Goal: Task Accomplishment & Management: Manage account settings

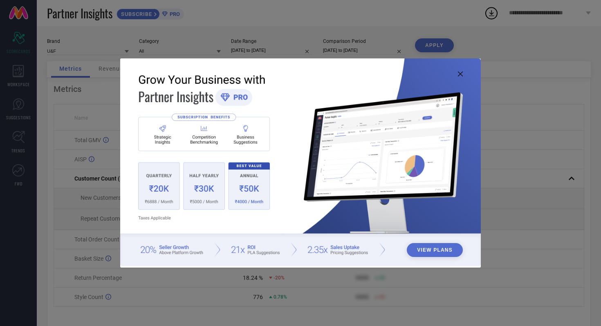
click at [458, 75] on icon at bounding box center [460, 74] width 5 height 5
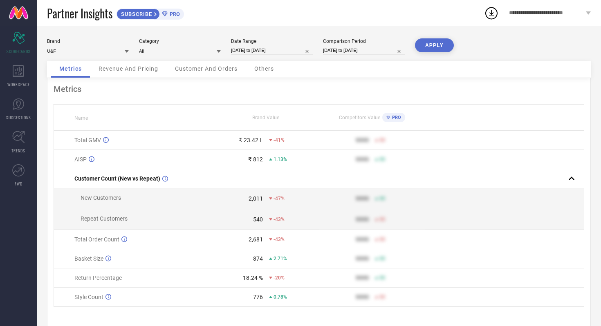
click at [268, 47] on input "[DATE] to [DATE]" at bounding box center [272, 50] width 82 height 9
select select "6"
select select "2025"
select select "7"
select select "2025"
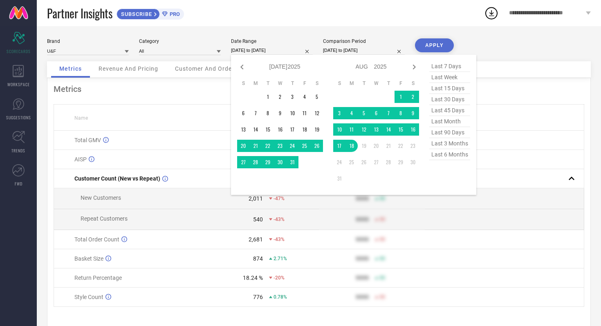
click at [447, 155] on span "last 6 months" at bounding box center [449, 154] width 41 height 11
type input "[DATE] to [DATE]"
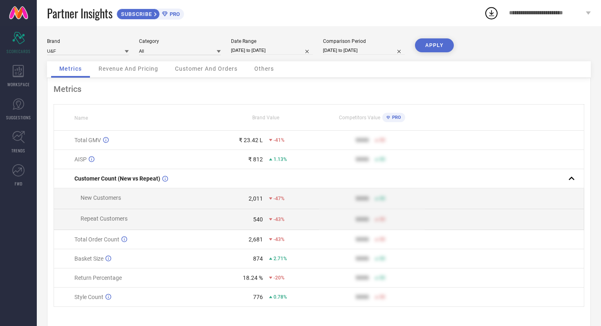
click at [431, 39] on button "APPLY" at bounding box center [434, 45] width 39 height 14
click at [272, 53] on input "[DATE] to [DATE]" at bounding box center [272, 50] width 82 height 9
select select "1"
select select "2025"
select select "2"
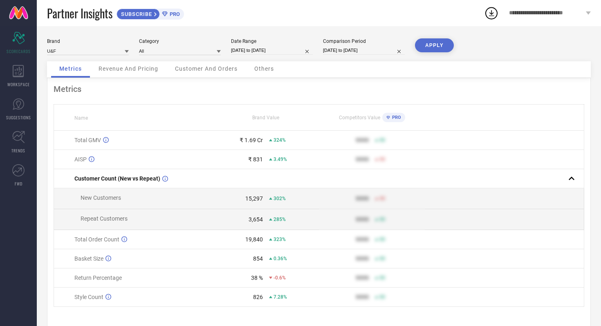
select select "2025"
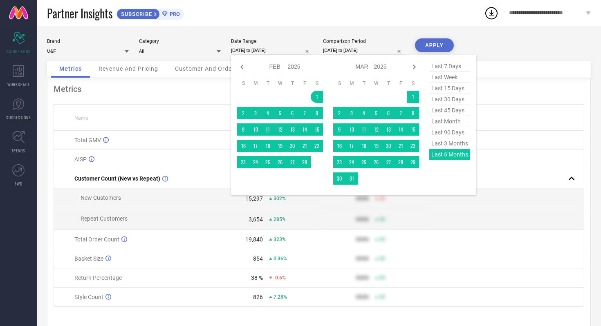
click at [443, 131] on span "last 90 days" at bounding box center [449, 132] width 41 height 11
type input "[DATE] to [DATE]"
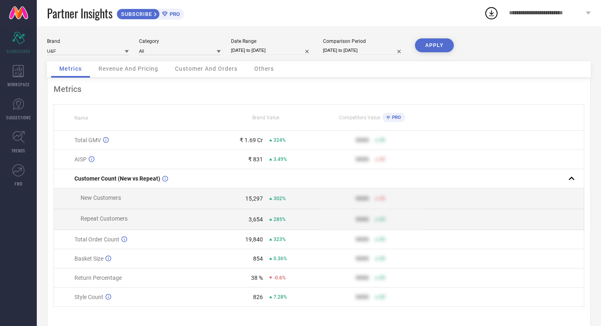
click at [437, 38] on button "APPLY" at bounding box center [434, 45] width 39 height 14
click at [272, 50] on input "[DATE] to [DATE]" at bounding box center [272, 50] width 82 height 9
select select "4"
select select "2025"
select select "5"
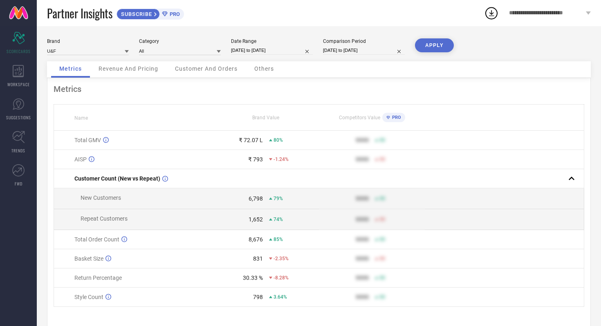
select select "2025"
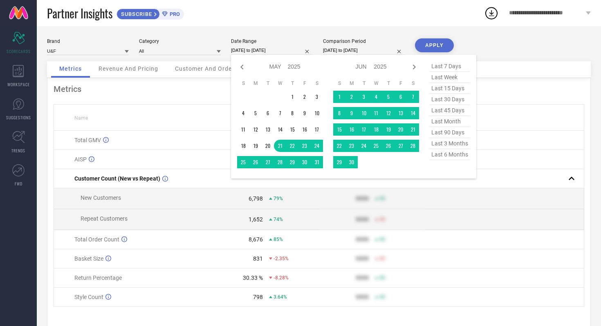
click at [452, 112] on span "last 45 days" at bounding box center [449, 110] width 41 height 11
type input "[DATE] to [DATE]"
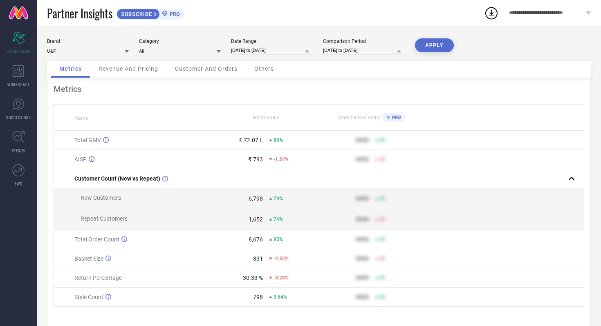
click at [441, 42] on button "APPLY" at bounding box center [434, 45] width 39 height 14
select select "6"
select select "2025"
select select "7"
select select "2025"
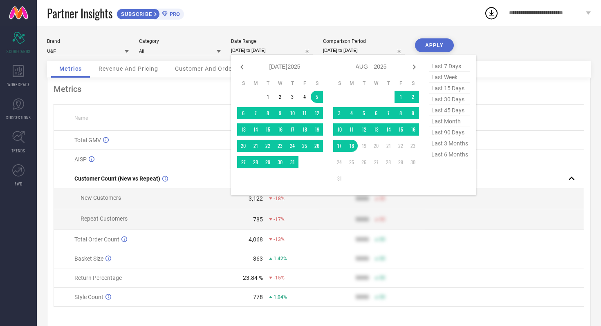
click at [275, 48] on input "[DATE] to [DATE]" at bounding box center [272, 50] width 82 height 9
click at [451, 102] on span "last 30 days" at bounding box center [449, 99] width 41 height 11
type input "[DATE] to [DATE]"
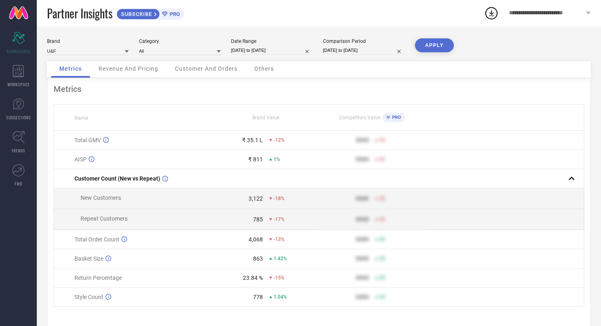
click at [432, 46] on button "APPLY" at bounding box center [434, 45] width 39 height 14
click at [258, 48] on input "[DATE] to [DATE]" at bounding box center [272, 50] width 82 height 9
select select "6"
select select "2025"
select select "7"
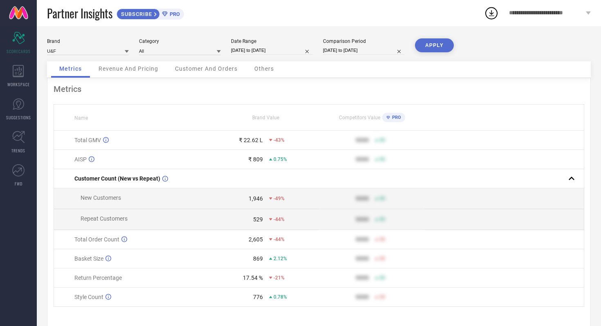
select select "2025"
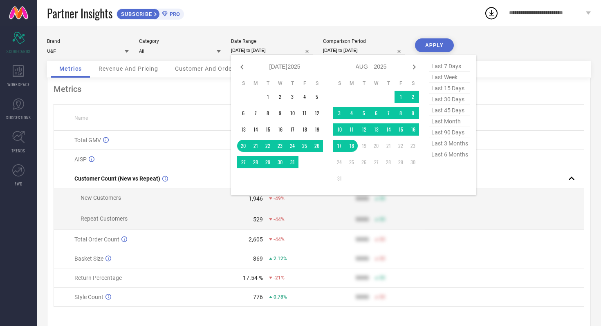
click at [458, 89] on span "last 15 days" at bounding box center [449, 88] width 41 height 11
type input "[DATE] to [DATE]"
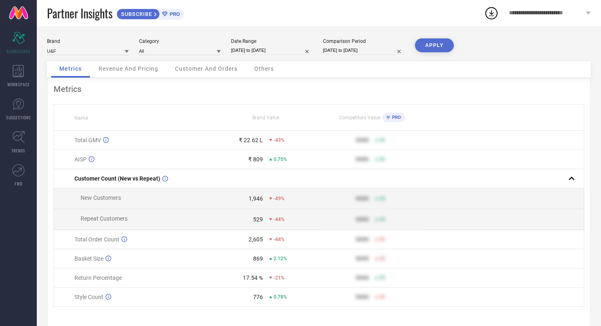
click at [434, 44] on button "APPLY" at bounding box center [434, 45] width 39 height 14
click at [277, 50] on input "[DATE] to [DATE]" at bounding box center [272, 50] width 82 height 9
select select "7"
select select "2025"
select select "8"
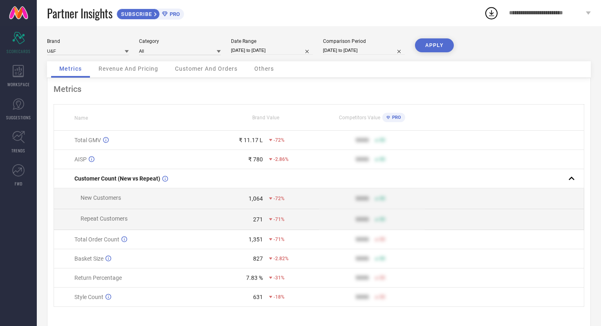
select select "2025"
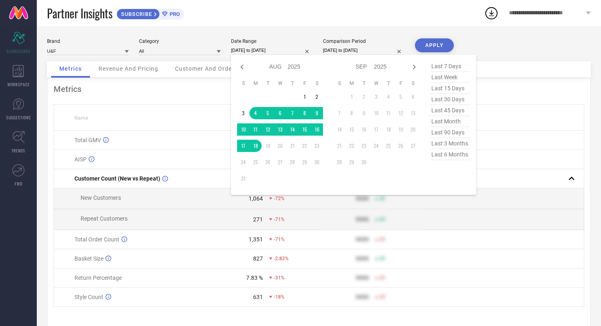
click at [453, 66] on span "last 7 days" at bounding box center [449, 66] width 41 height 11
type input "[DATE] to [DATE]"
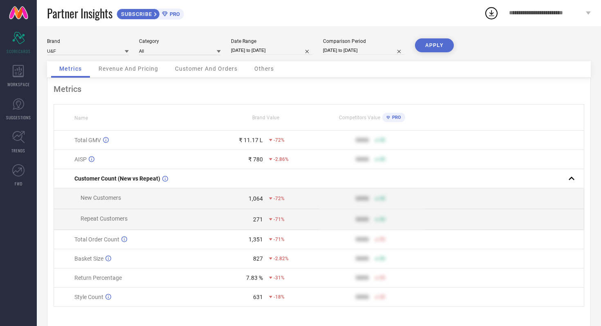
click at [433, 42] on button "APPLY" at bounding box center [434, 45] width 39 height 14
select select "7"
select select "2025"
select select "8"
select select "2025"
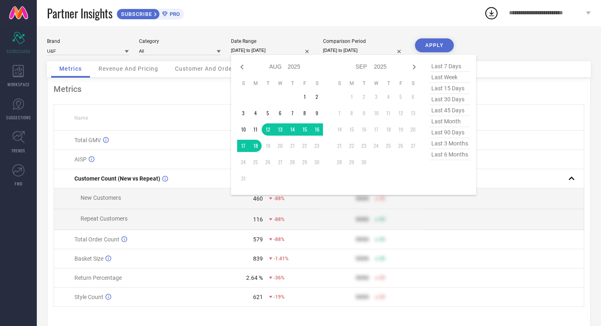
click at [285, 47] on input "[DATE] to [DATE]" at bounding box center [272, 50] width 82 height 9
click at [447, 74] on span "last week" at bounding box center [449, 77] width 41 height 11
type input "[DATE] to [DATE]"
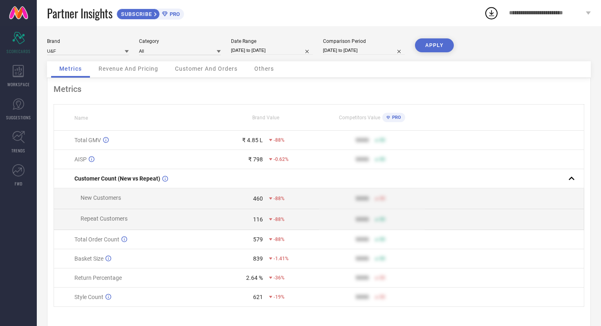
click at [436, 44] on button "APPLY" at bounding box center [434, 45] width 39 height 14
click at [289, 49] on input "[DATE] to [DATE]" at bounding box center [272, 50] width 82 height 9
select select "7"
select select "2025"
select select "8"
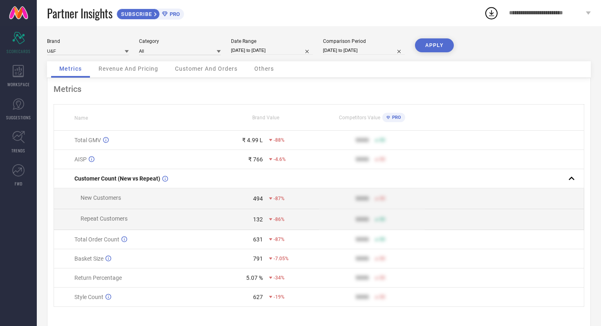
select select "2025"
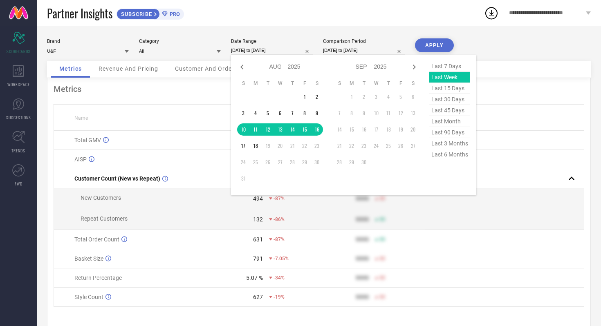
click at [456, 154] on span "last 6 months" at bounding box center [449, 154] width 41 height 11
type input "[DATE] to [DATE]"
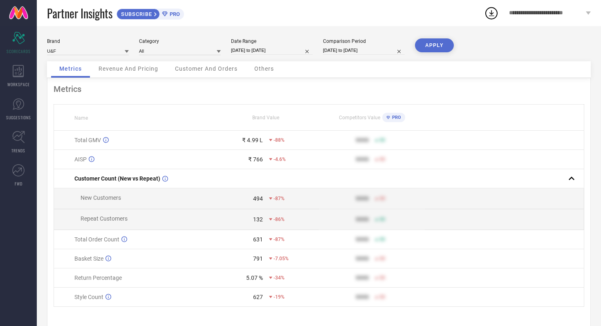
click at [434, 43] on button "APPLY" at bounding box center [434, 45] width 39 height 14
click at [528, 11] on span "**********" at bounding box center [546, 13] width 75 height 7
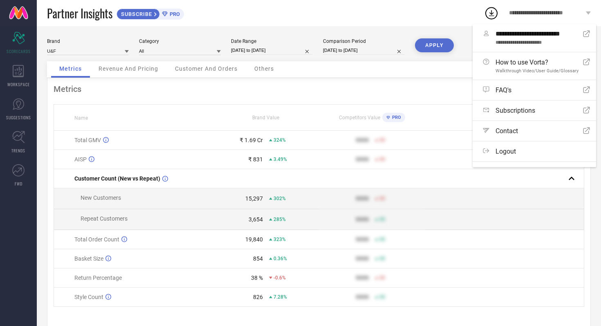
click at [529, 13] on span "**********" at bounding box center [546, 13] width 75 height 7
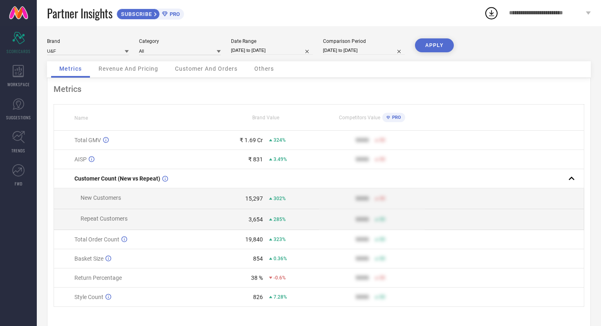
click at [529, 13] on span "**********" at bounding box center [546, 13] width 75 height 7
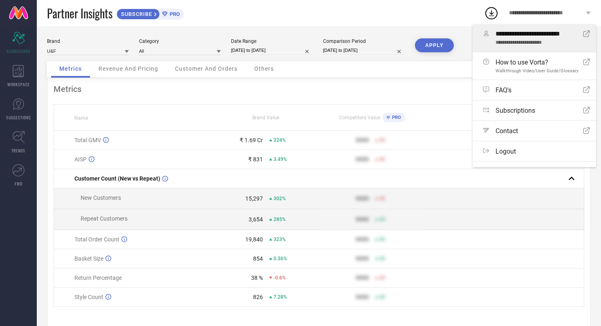
click at [583, 34] on icon at bounding box center [586, 34] width 7 height 7
click at [286, 94] on div "Metrics" at bounding box center [319, 89] width 530 height 10
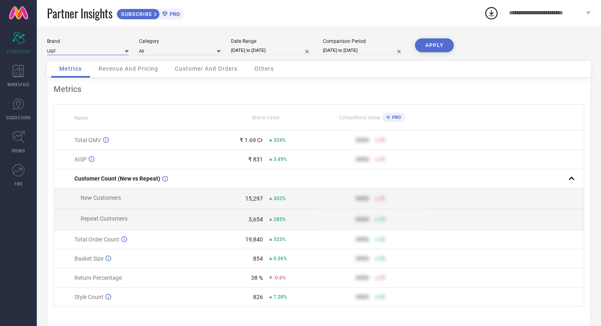
click at [100, 51] on input at bounding box center [88, 51] width 82 height 9
click at [345, 93] on div "Metrics" at bounding box center [319, 89] width 530 height 10
click at [358, 49] on input "[DATE] to [DATE]" at bounding box center [364, 50] width 82 height 9
select select "6"
select select "2024"
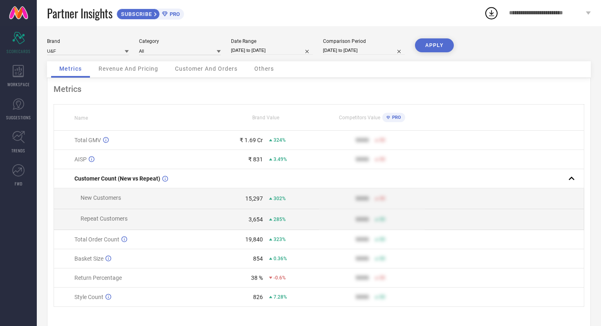
select select "7"
select select "2024"
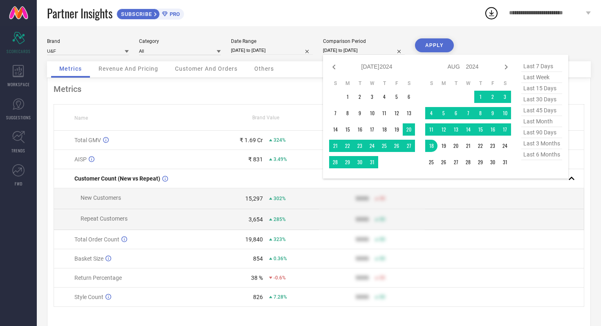
click at [202, 89] on div "Metrics" at bounding box center [319, 89] width 530 height 10
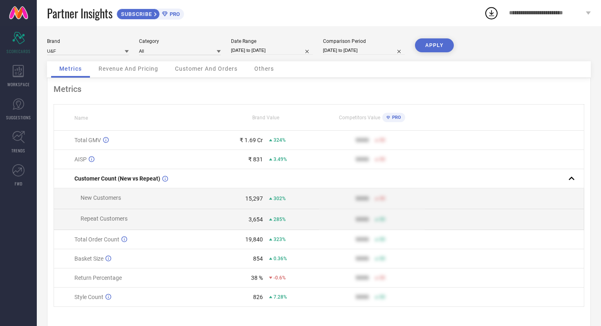
click at [528, 12] on span "**********" at bounding box center [546, 13] width 75 height 7
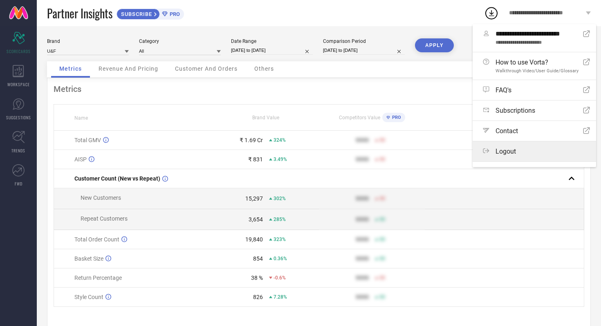
click at [501, 149] on span "Logout" at bounding box center [505, 152] width 20 height 8
click at [0, 0] on button "Logout" at bounding box center [0, 0] width 0 height 0
